Goal: Information Seeking & Learning: Learn about a topic

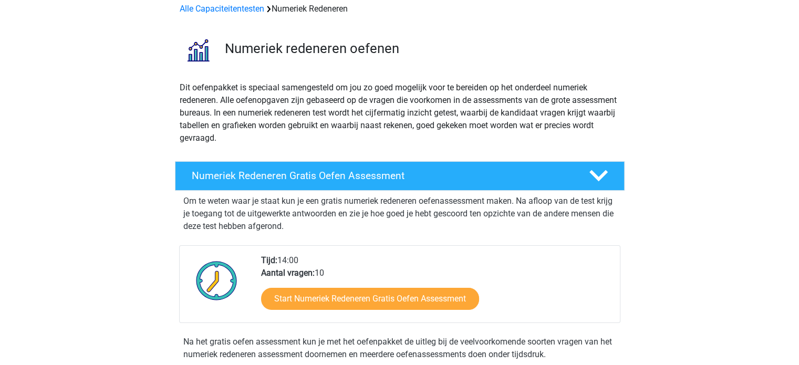
scroll to position [105, 0]
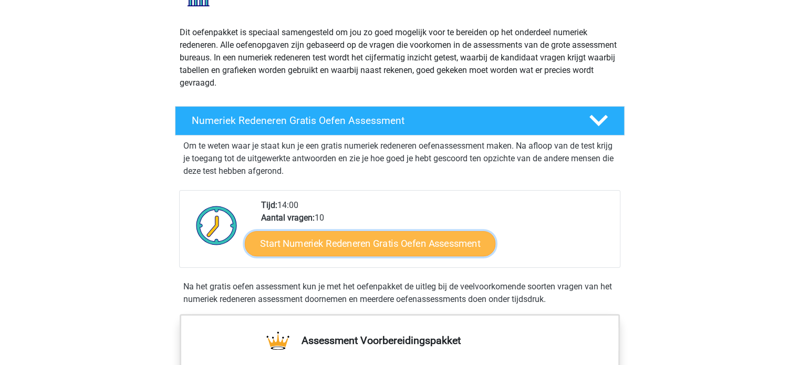
click at [307, 246] on link "Start Numeriek Redeneren Gratis Oefen Assessment" at bounding box center [370, 243] width 251 height 25
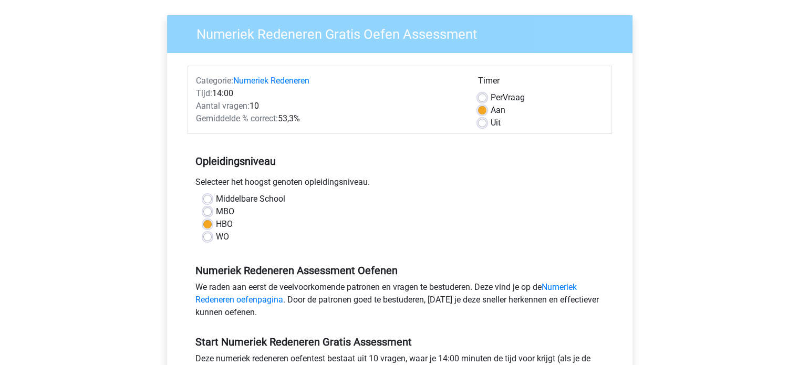
scroll to position [53, 0]
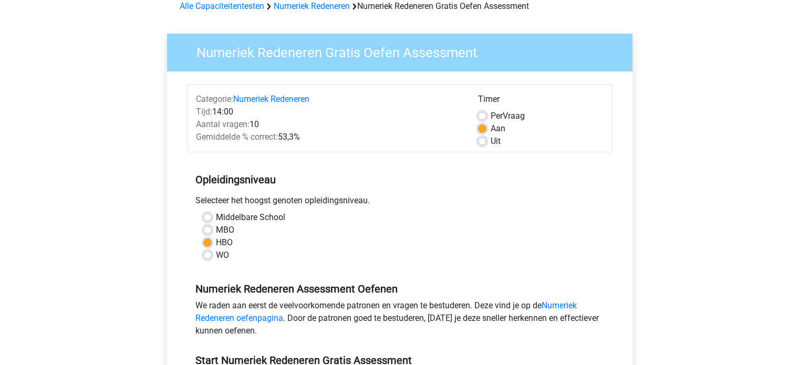
click at [491, 142] on label "Uit" at bounding box center [496, 141] width 10 height 13
click at [482, 142] on input "Uit" at bounding box center [482, 140] width 8 height 11
radio input "true"
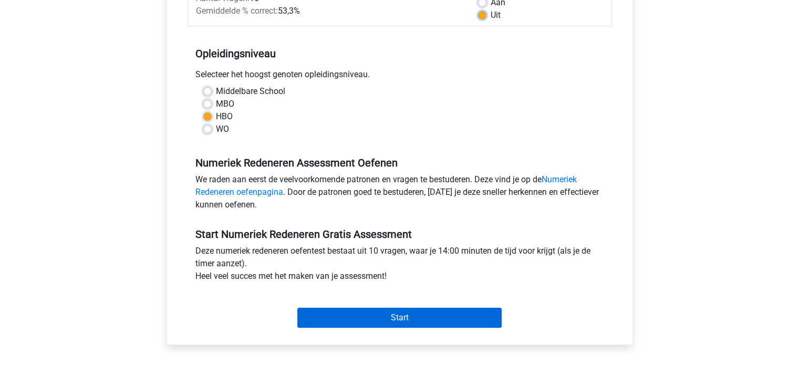
scroll to position [210, 0]
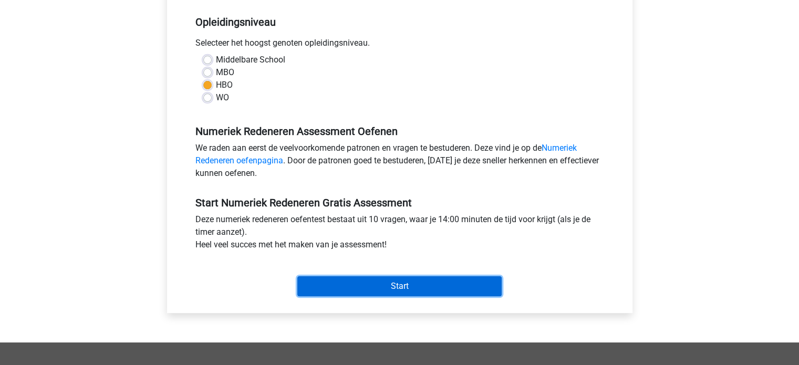
click at [361, 282] on input "Start" at bounding box center [399, 286] width 204 height 20
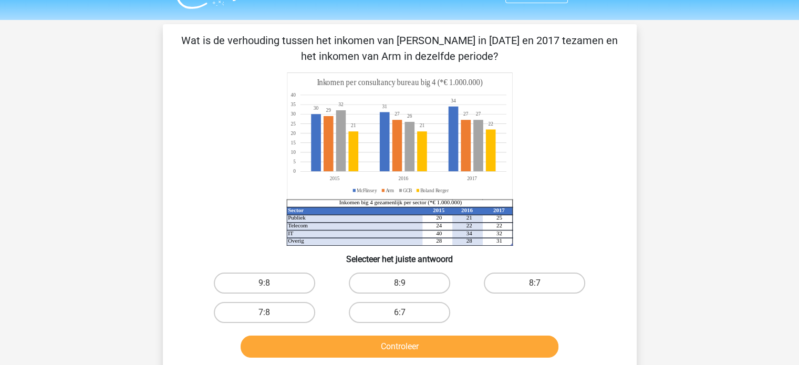
scroll to position [23, 0]
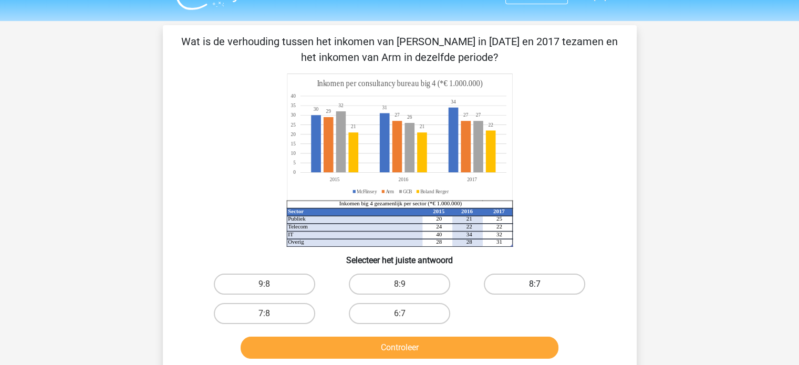
click at [503, 276] on label "8:7" at bounding box center [534, 284] width 101 height 21
click at [535, 284] on input "8:7" at bounding box center [538, 287] width 7 height 7
radio input "true"
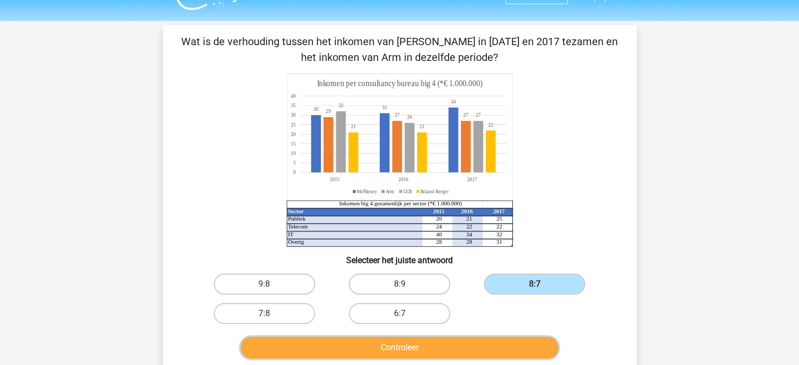
click at [468, 344] on button "Controleer" at bounding box center [400, 348] width 318 height 22
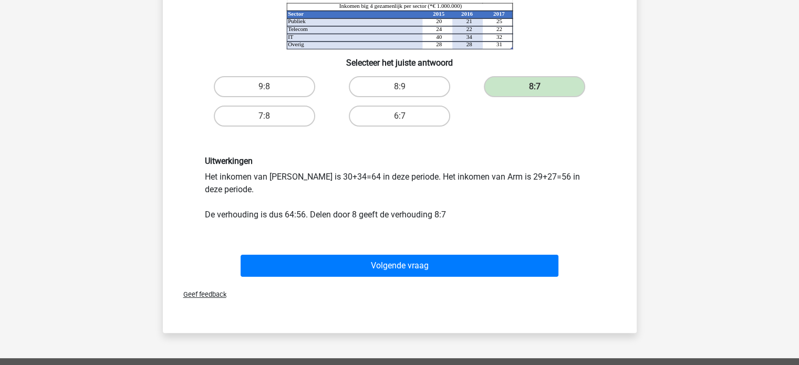
scroll to position [223, 0]
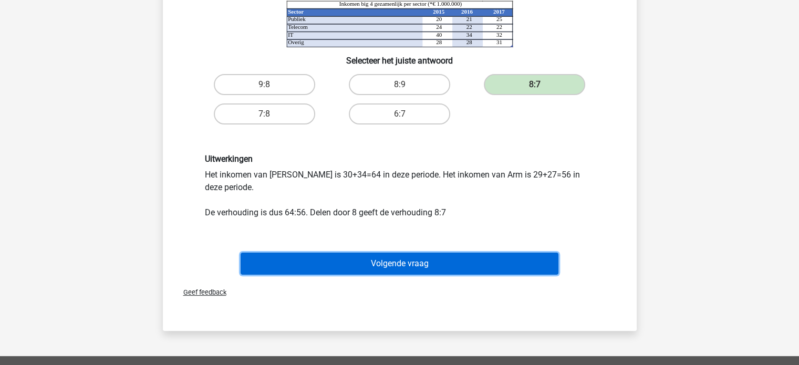
click at [391, 259] on button "Volgende vraag" at bounding box center [400, 264] width 318 height 22
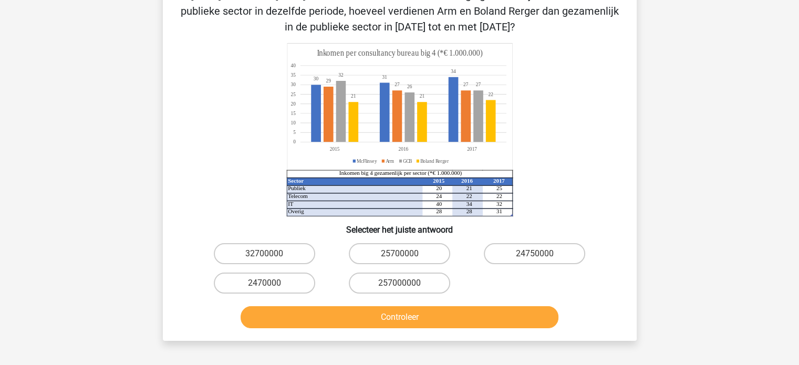
scroll to position [96, 0]
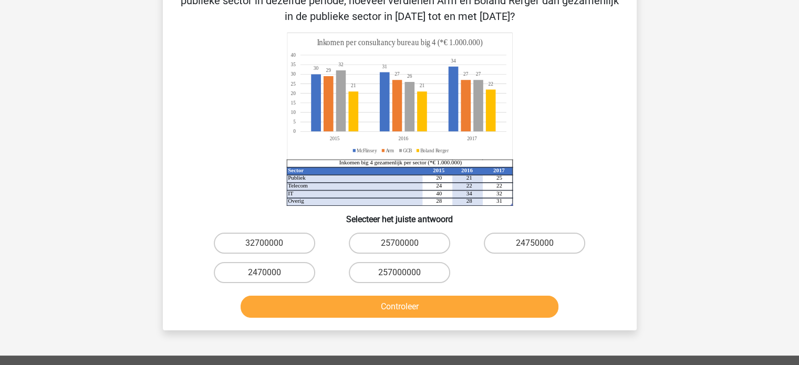
click at [401, 245] on input "25700000" at bounding box center [402, 246] width 7 height 7
radio input "true"
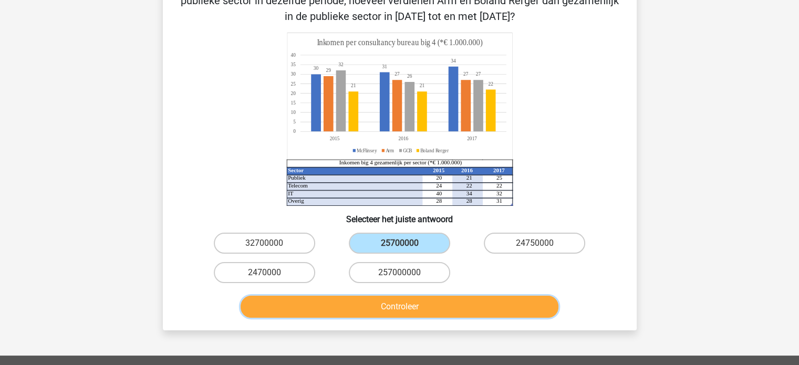
click at [398, 313] on button "Controleer" at bounding box center [400, 307] width 318 height 22
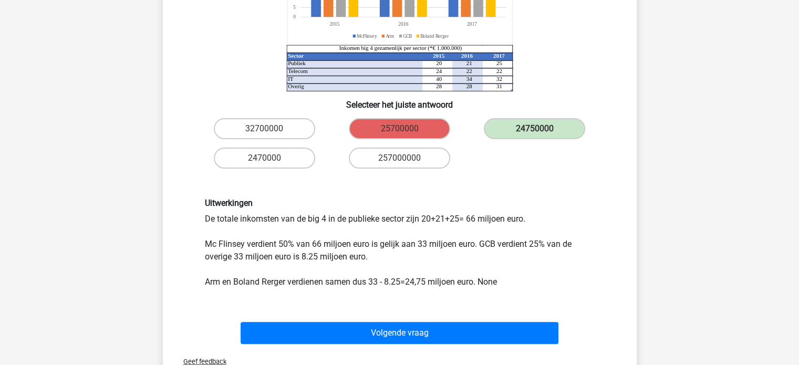
scroll to position [214, 0]
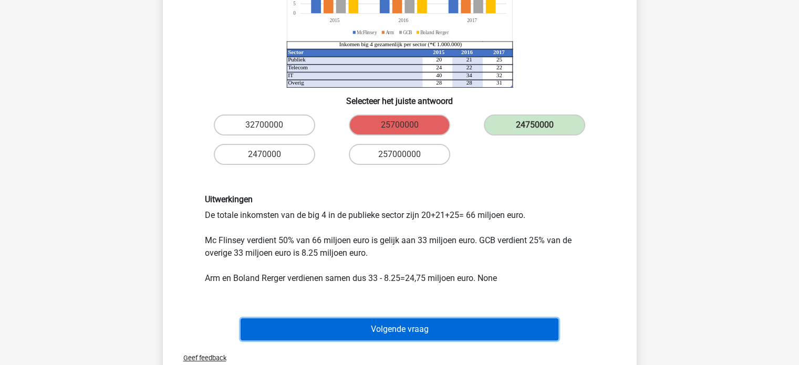
click at [394, 331] on button "Volgende vraag" at bounding box center [400, 329] width 318 height 22
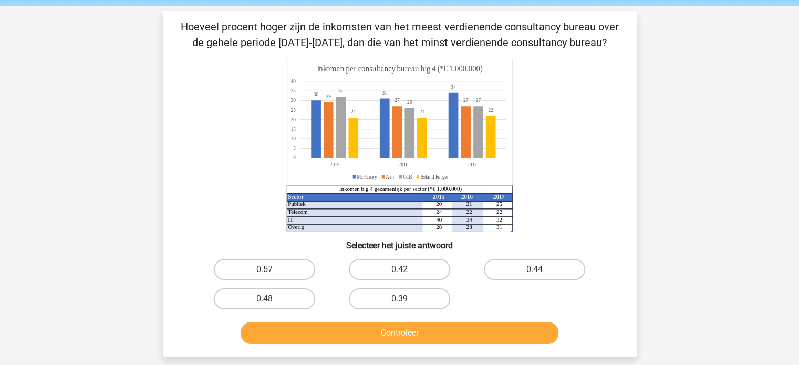
scroll to position [39, 0]
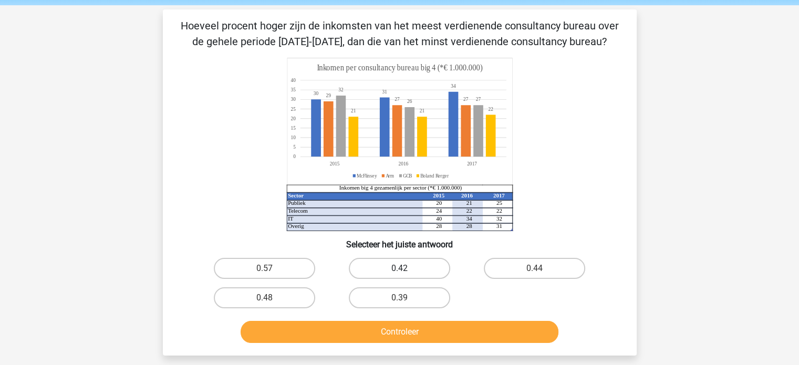
click at [391, 271] on label "0.42" at bounding box center [399, 268] width 101 height 21
click at [399, 271] on input "0.42" at bounding box center [402, 271] width 7 height 7
radio input "true"
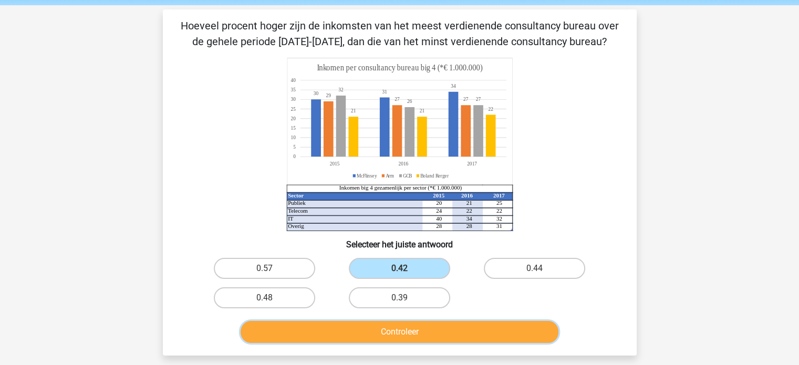
click at [405, 330] on button "Controleer" at bounding box center [400, 332] width 318 height 22
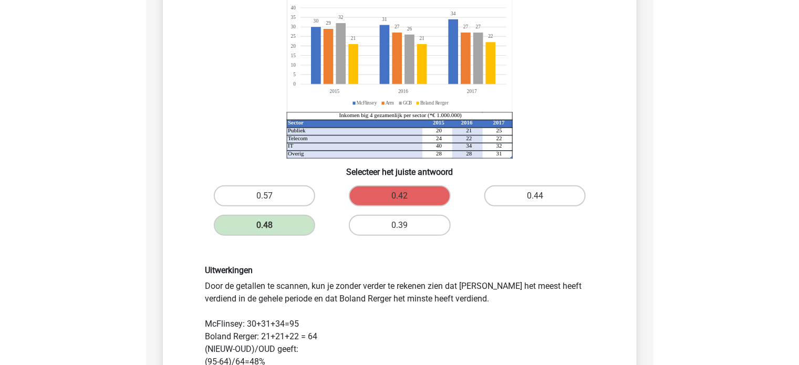
scroll to position [0, 0]
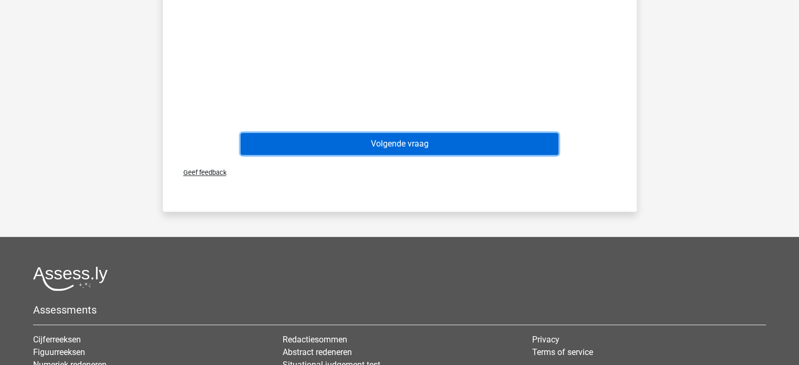
click at [446, 141] on button "Volgende vraag" at bounding box center [400, 144] width 318 height 22
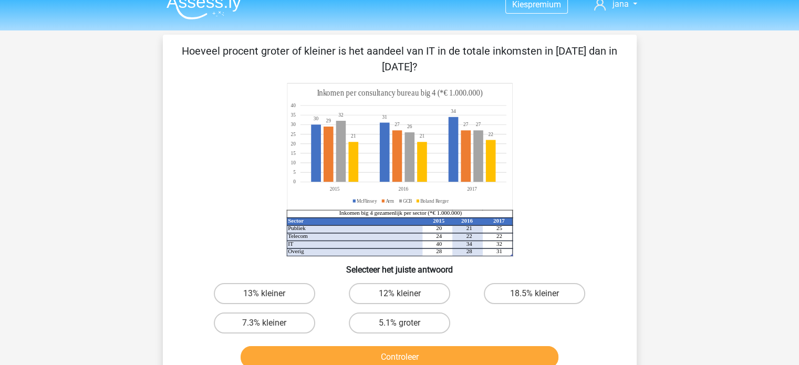
scroll to position [14, 0]
click at [371, 306] on div "12% kleiner" at bounding box center [399, 292] width 135 height 29
drag, startPoint x: 298, startPoint y: 302, endPoint x: 292, endPoint y: 296, distance: 8.6
click at [292, 296] on label "13% kleiner" at bounding box center [264, 293] width 101 height 21
click at [271, 296] on input "13% kleiner" at bounding box center [267, 296] width 7 height 7
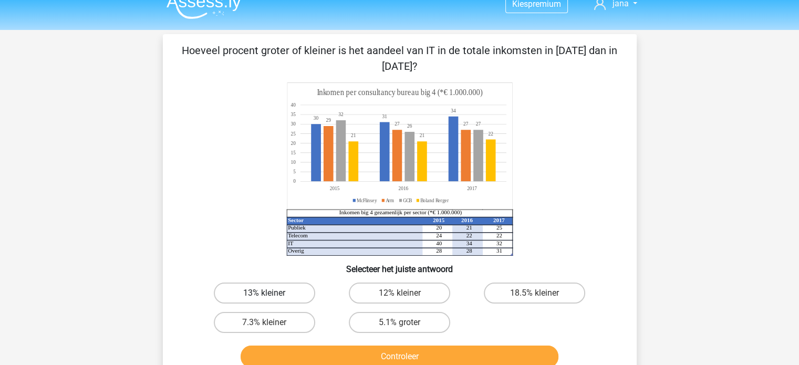
radio input "true"
drag, startPoint x: 292, startPoint y: 296, endPoint x: 319, endPoint y: 348, distance: 58.3
click at [319, 348] on div "Hoeveel procent groter of kleiner is het aandeel van IT in de totale inkomsten …" at bounding box center [399, 207] width 465 height 329
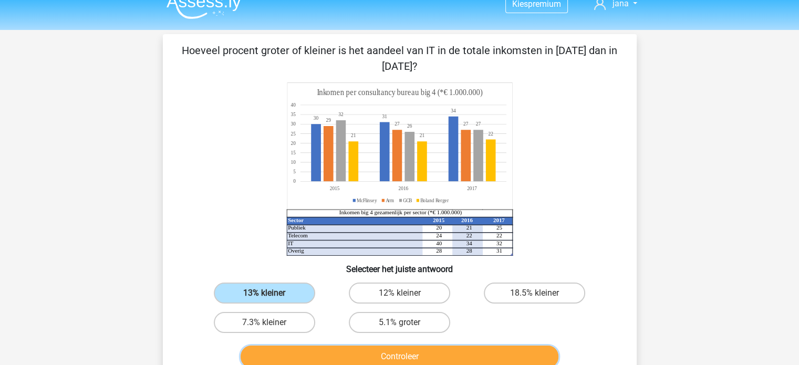
click at [319, 348] on button "Controleer" at bounding box center [400, 357] width 318 height 22
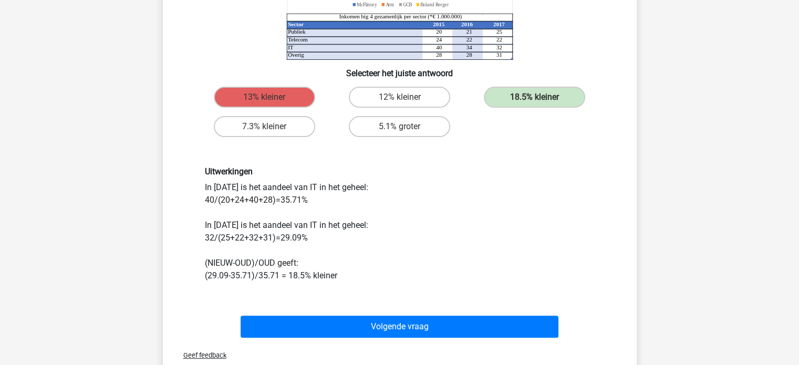
scroll to position [158, 0]
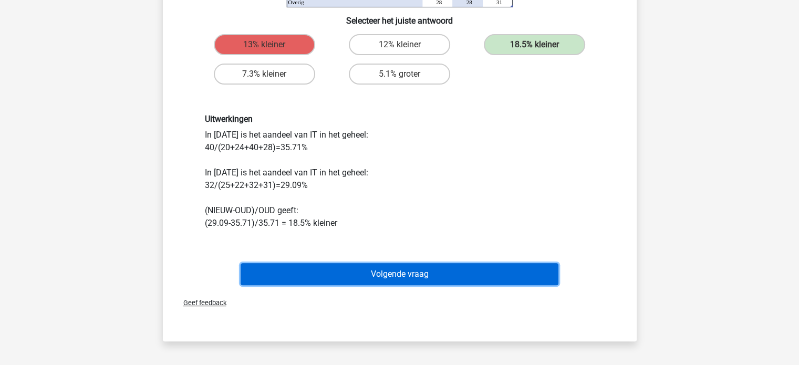
click at [446, 270] on button "Volgende vraag" at bounding box center [400, 274] width 318 height 22
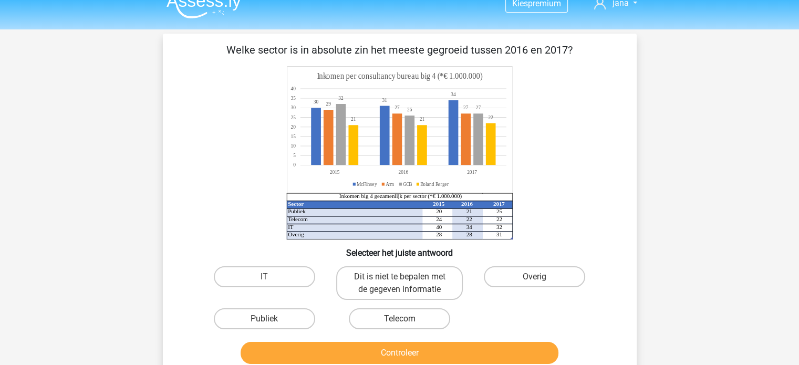
scroll to position [0, 0]
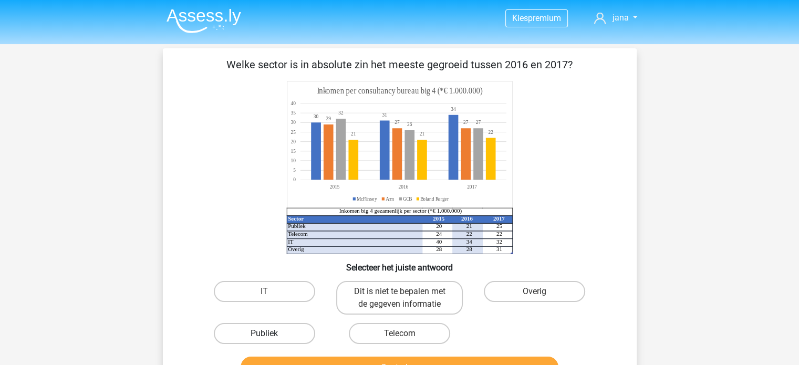
click at [286, 329] on label "Publiek" at bounding box center [264, 333] width 101 height 21
click at [271, 334] on input "Publiek" at bounding box center [267, 337] width 7 height 7
radio input "true"
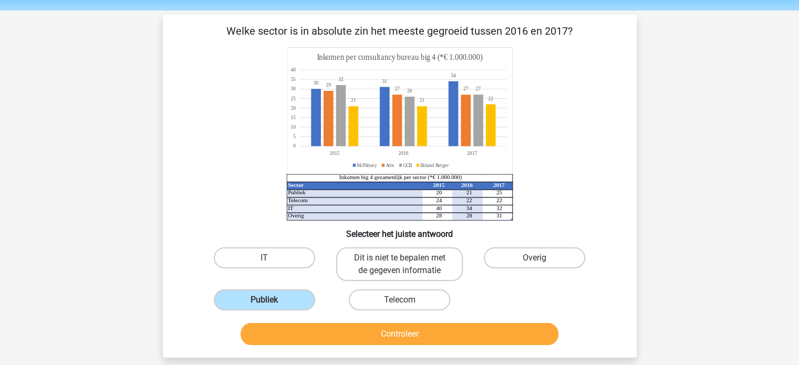
scroll to position [53, 0]
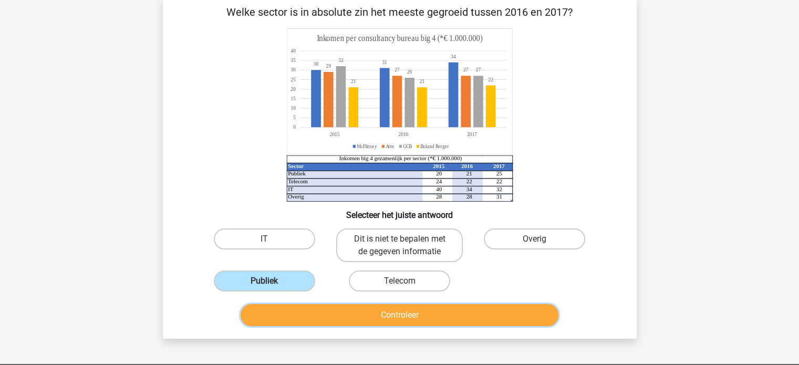
click at [344, 319] on button "Controleer" at bounding box center [400, 315] width 318 height 22
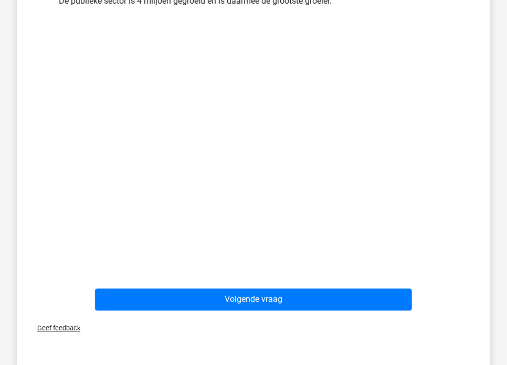
scroll to position [525, 0]
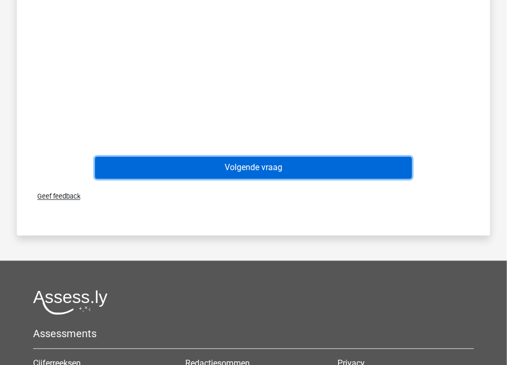
click at [282, 174] on button "Volgende vraag" at bounding box center [254, 168] width 318 height 22
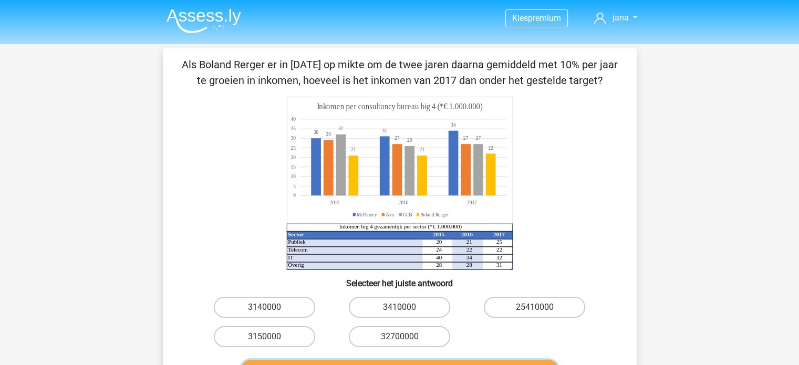
scroll to position [53, 0]
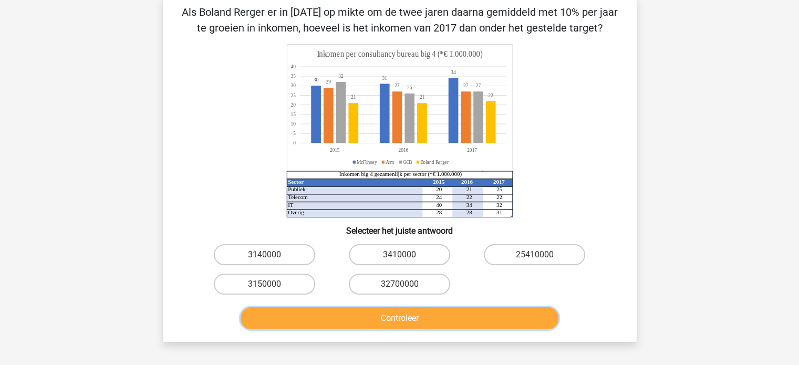
click at [381, 320] on button "Controleer" at bounding box center [400, 318] width 318 height 22
click at [261, 250] on label "3140000" at bounding box center [264, 254] width 101 height 21
click at [264, 255] on input "3140000" at bounding box center [267, 258] width 7 height 7
radio input "true"
click at [361, 317] on button "Controleer" at bounding box center [400, 318] width 318 height 22
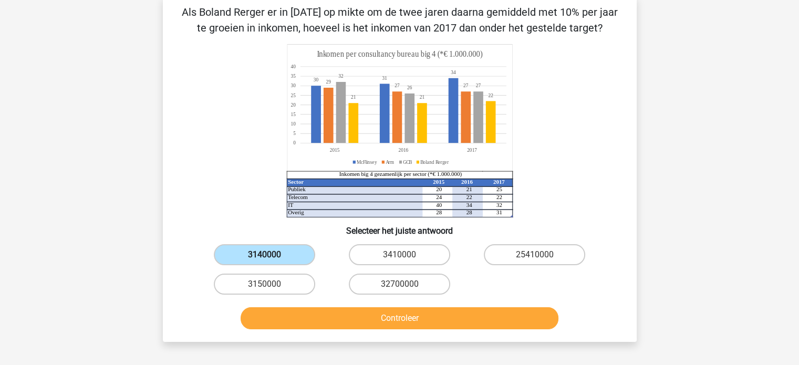
click at [293, 255] on label "3140000" at bounding box center [264, 254] width 101 height 21
click at [271, 255] on input "3140000" at bounding box center [267, 258] width 7 height 7
click at [356, 276] on label "32700000" at bounding box center [399, 284] width 101 height 21
click at [399, 284] on input "32700000" at bounding box center [402, 287] width 7 height 7
radio input "true"
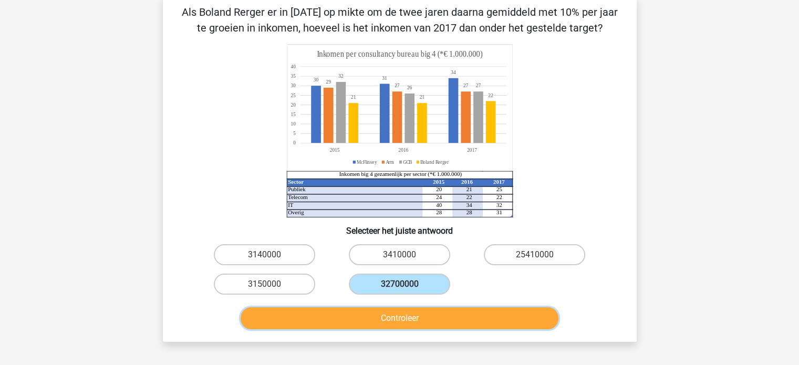
click at [384, 317] on button "Controleer" at bounding box center [400, 318] width 318 height 22
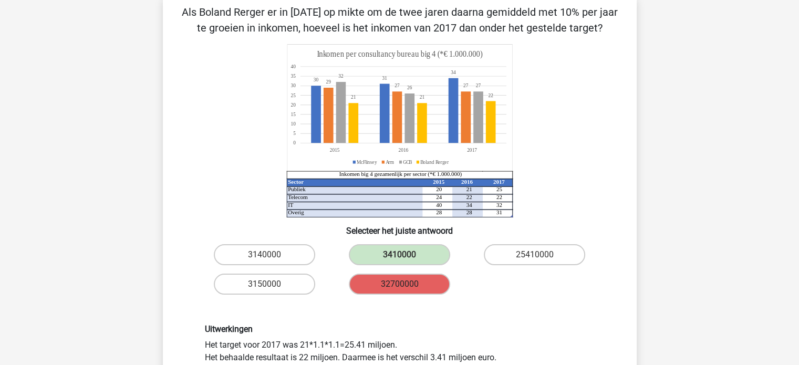
click at [412, 281] on label "32700000" at bounding box center [399, 284] width 101 height 21
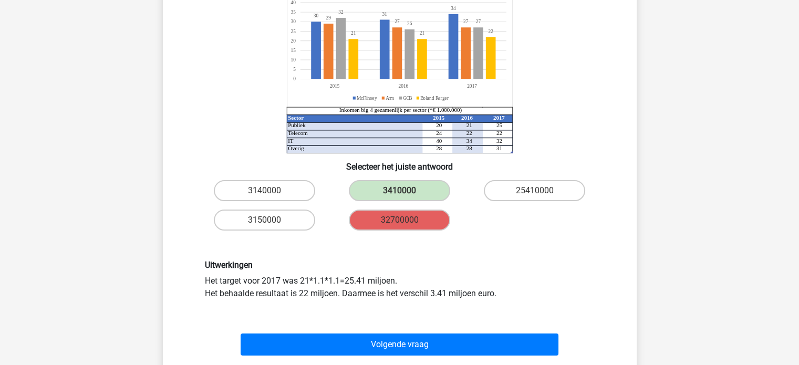
scroll to position [105, 0]
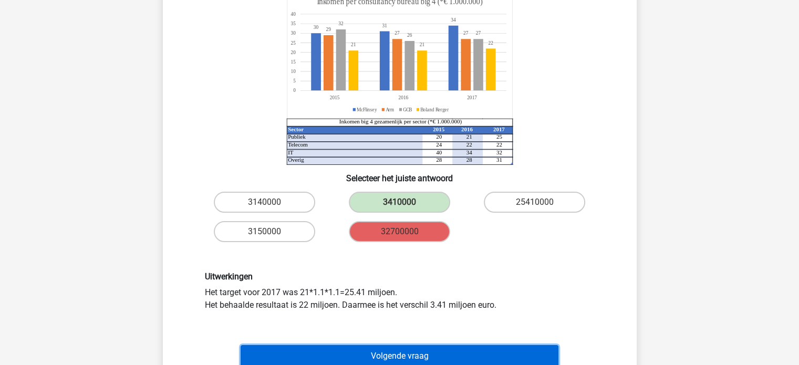
click at [401, 350] on button "Volgende vraag" at bounding box center [400, 356] width 318 height 22
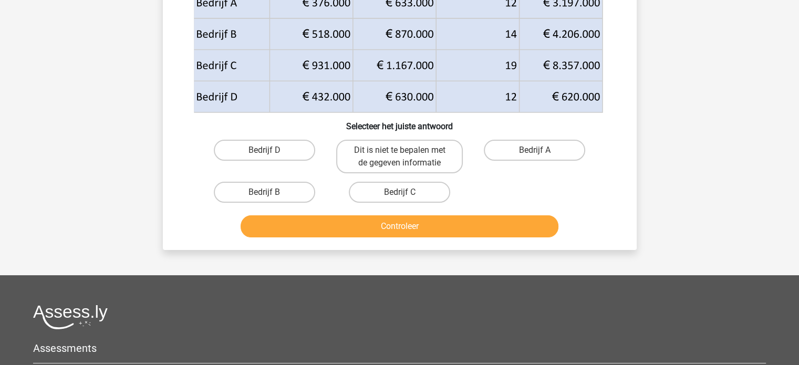
scroll to position [158, 0]
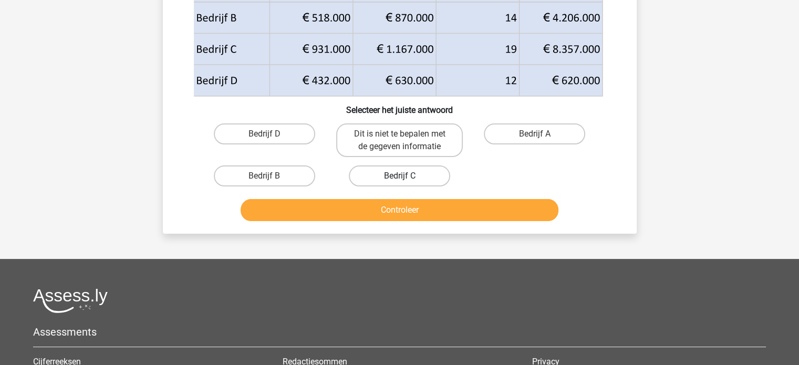
click at [403, 174] on label "Bedrijf C" at bounding box center [399, 175] width 101 height 21
click at [403, 176] on input "Bedrijf C" at bounding box center [402, 179] width 7 height 7
radio input "true"
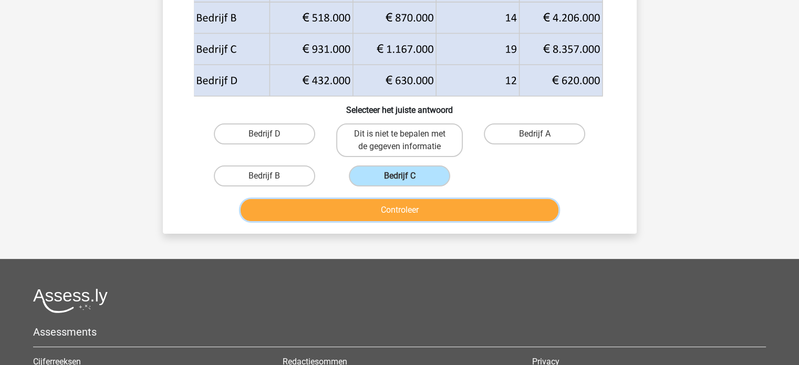
click at [403, 212] on button "Controleer" at bounding box center [400, 210] width 318 height 22
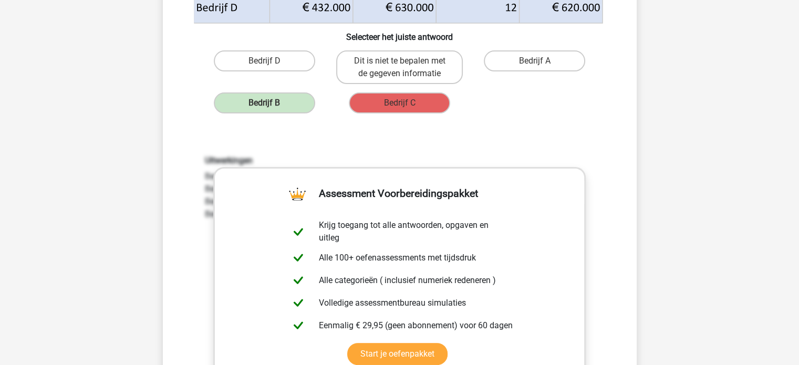
scroll to position [263, 0]
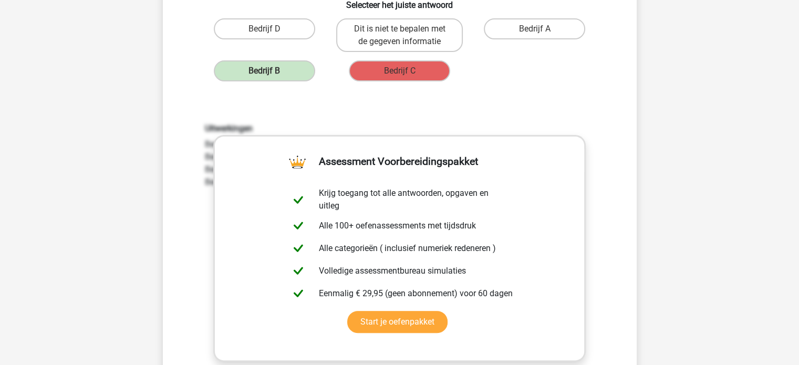
drag, startPoint x: 515, startPoint y: 198, endPoint x: 635, endPoint y: 196, distance: 119.8
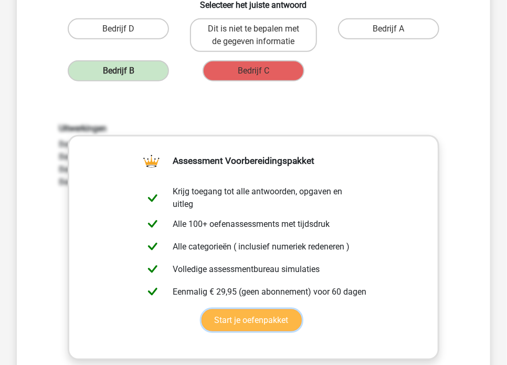
click at [302, 309] on link "Start je oefenpakket" at bounding box center [252, 320] width 100 height 22
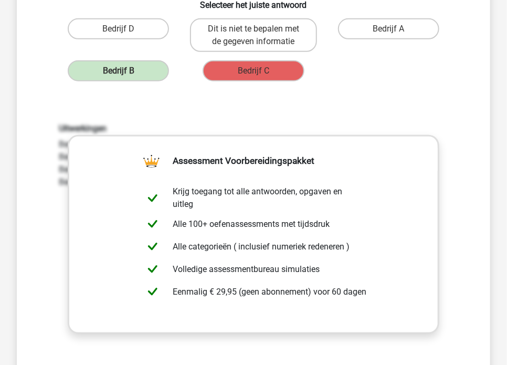
click at [398, 89] on div "Welk bedrijf betaalt de hoogste loonkosten per werknemer? Selecteer het juiste …" at bounding box center [253, 126] width 465 height 665
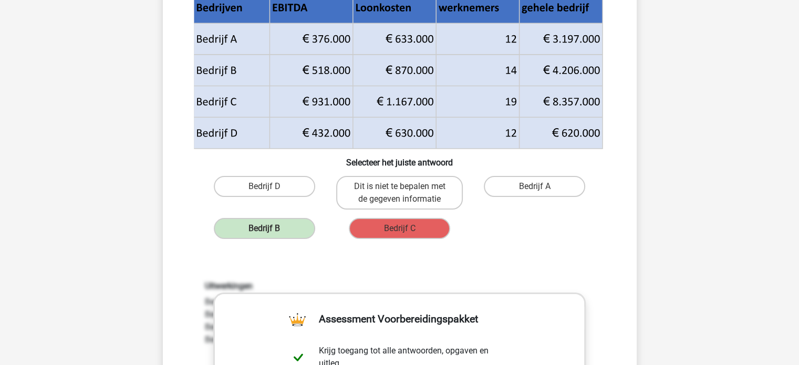
scroll to position [0, 0]
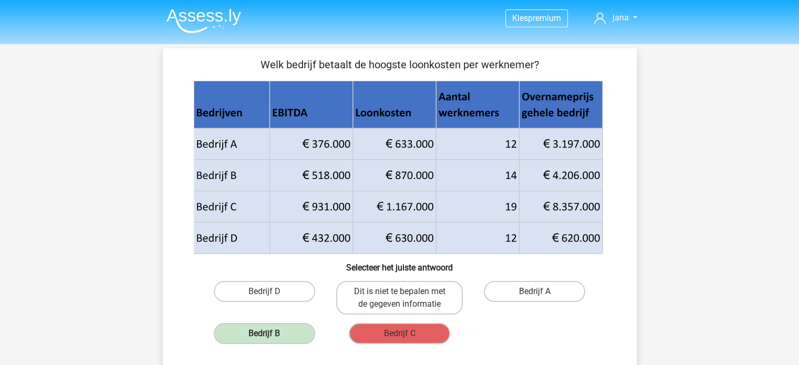
click at [218, 16] on img at bounding box center [204, 20] width 75 height 25
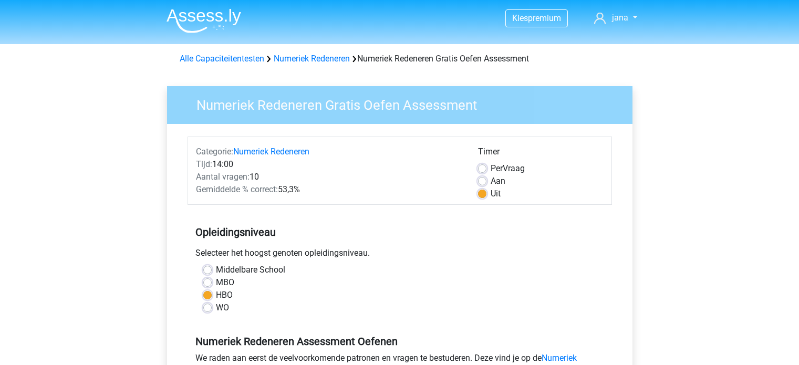
scroll to position [210, 0]
